Goal: Task Accomplishment & Management: Complete application form

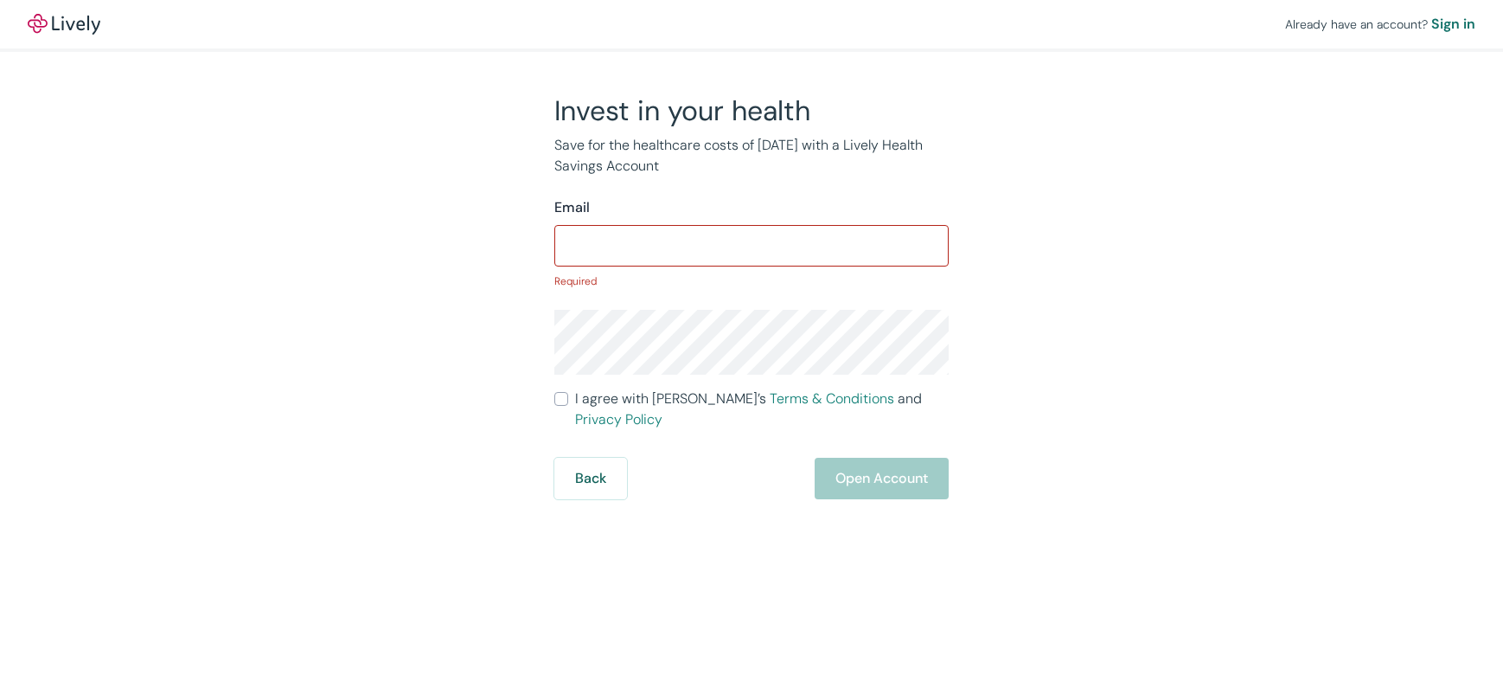
click at [928, 245] on keeper-lock "Open Keeper Popup" at bounding box center [926, 245] width 21 height 21
click at [1060, 259] on div "Invest in your health Save for the healthcare costs of [DATE] with a Lively Hea…" at bounding box center [741, 296] width 830 height 406
click at [703, 234] on input "Email" at bounding box center [751, 245] width 394 height 35
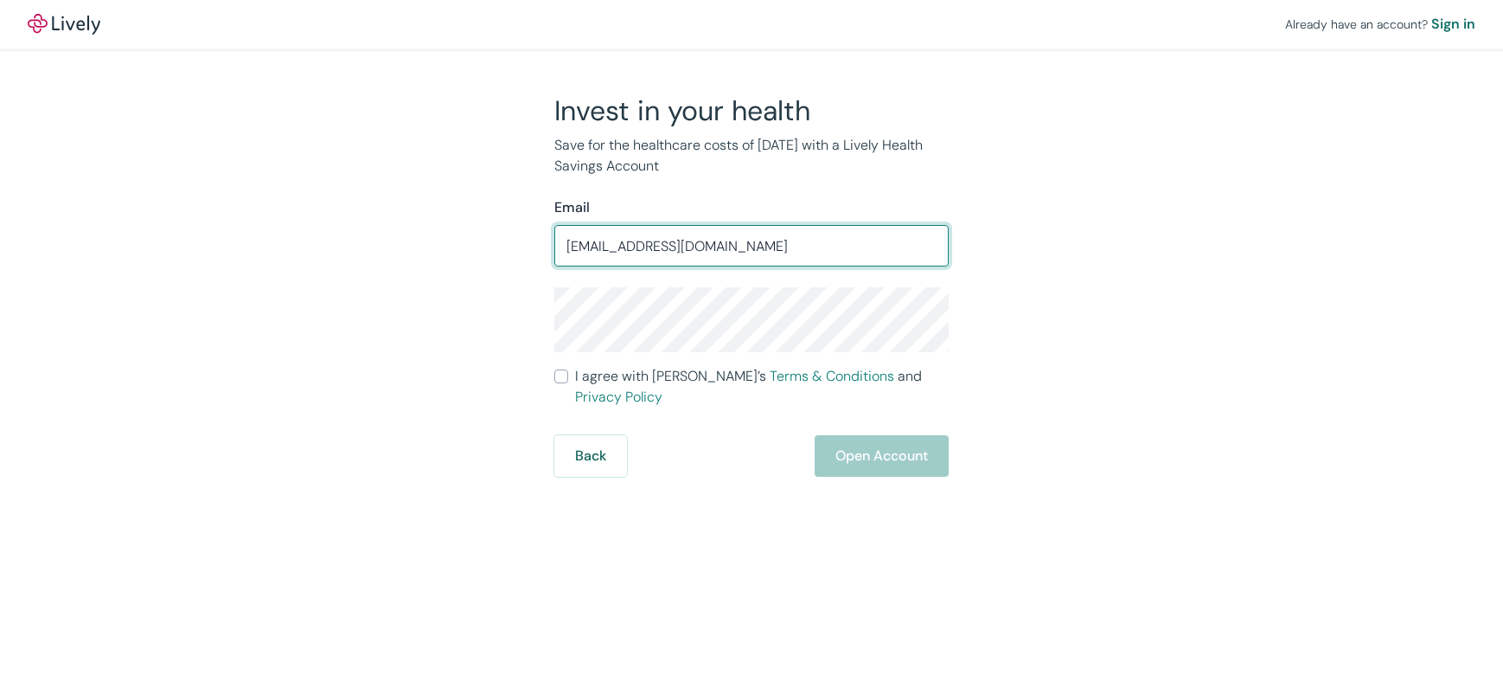
type input "[EMAIL_ADDRESS][DOMAIN_NAME]"
click at [722, 357] on form "Email [EMAIL_ADDRESS][DOMAIN_NAME] ​ I agree with [PERSON_NAME]’s Terms & Condi…" at bounding box center [751, 336] width 394 height 279
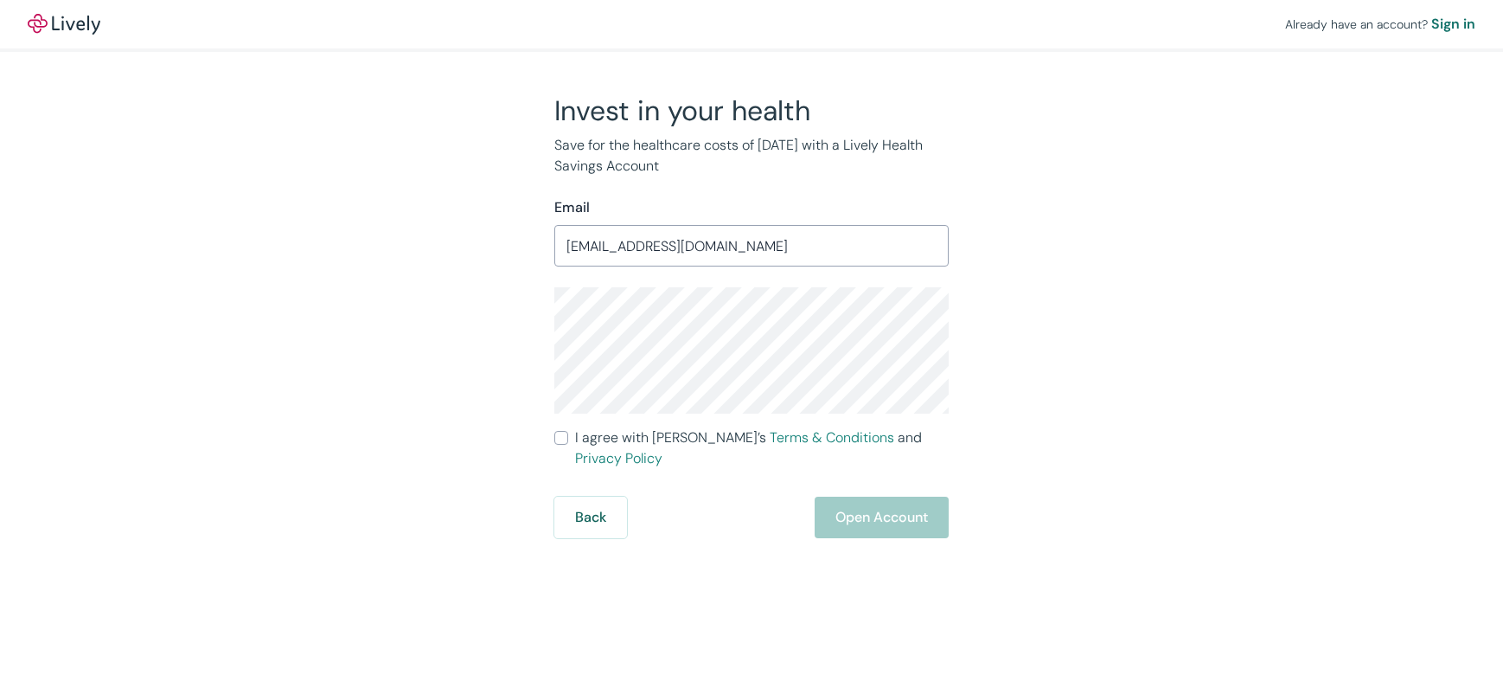
click at [562, 435] on input "I agree with Lively’s Terms & Conditions and Privacy Policy" at bounding box center [561, 438] width 14 height 14
checkbox input "true"
click at [893, 503] on button "Open Account" at bounding box center [882, 518] width 134 height 42
